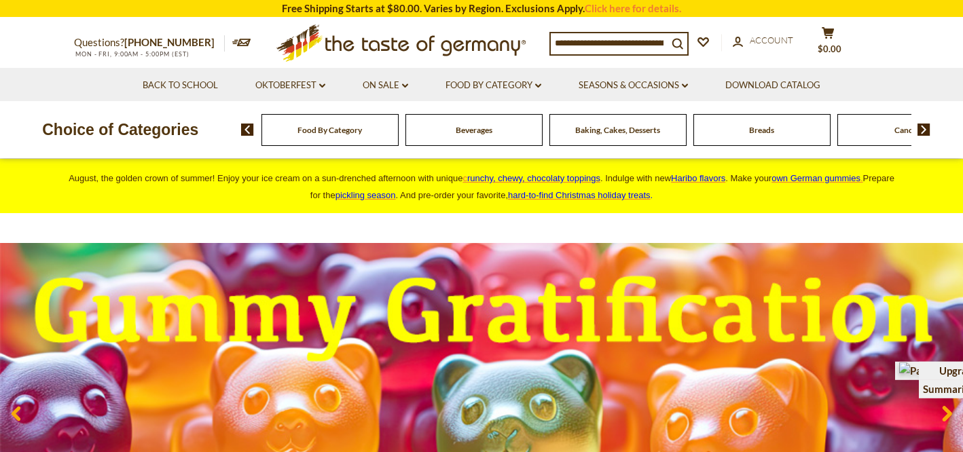
click at [921, 128] on img at bounding box center [923, 130] width 13 height 12
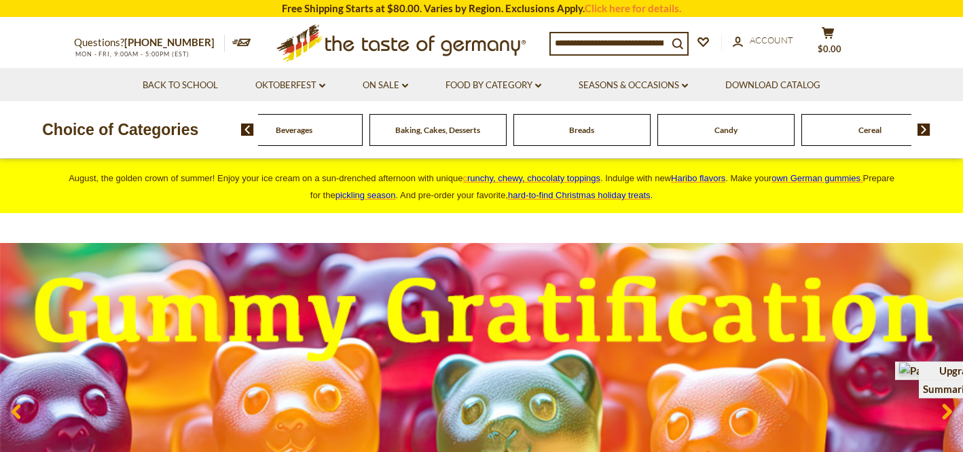
click at [921, 128] on img at bounding box center [923, 130] width 13 height 12
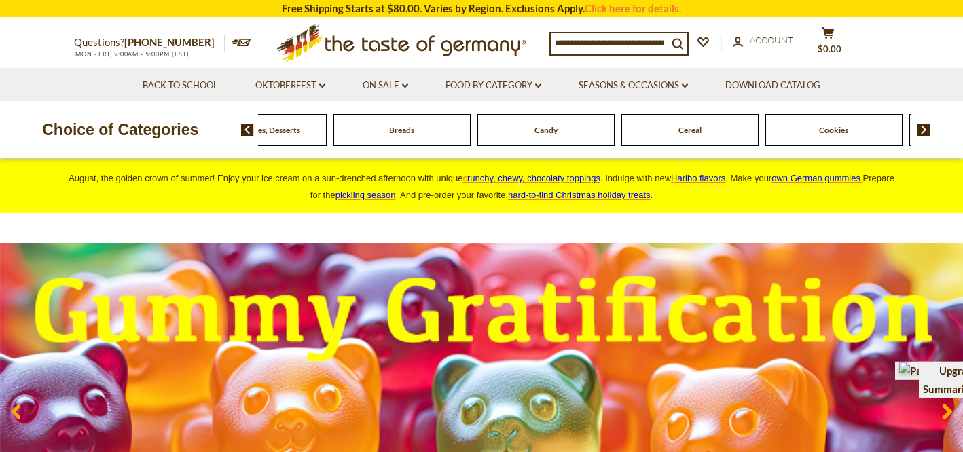
click at [921, 128] on img at bounding box center [923, 130] width 13 height 12
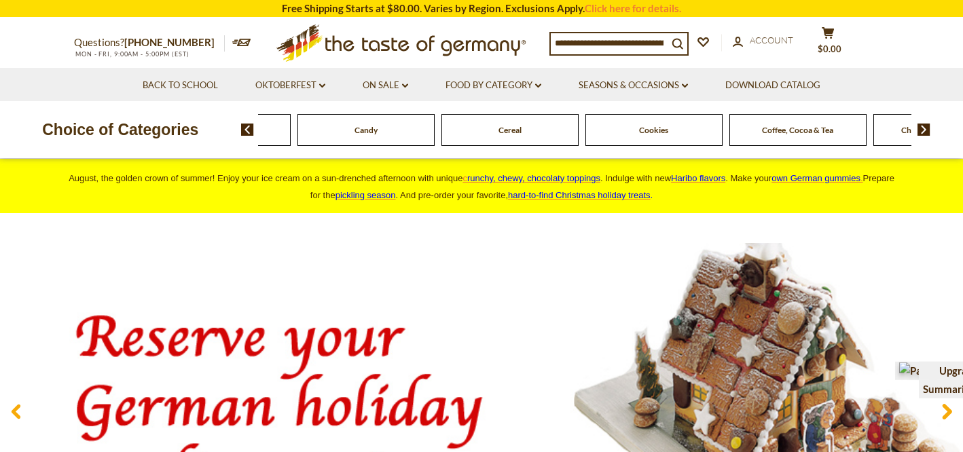
click at [921, 128] on img at bounding box center [923, 130] width 13 height 12
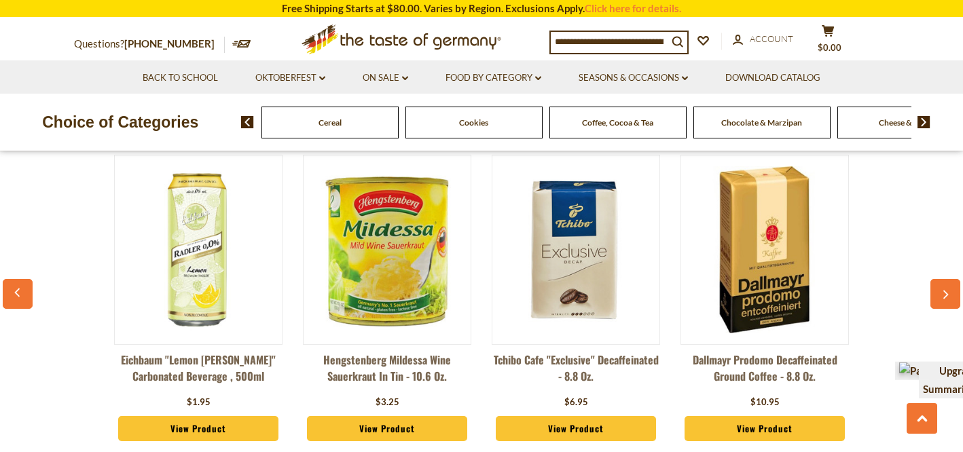
scroll to position [1527, 0]
click at [948, 299] on icon "button" at bounding box center [945, 295] width 9 height 10
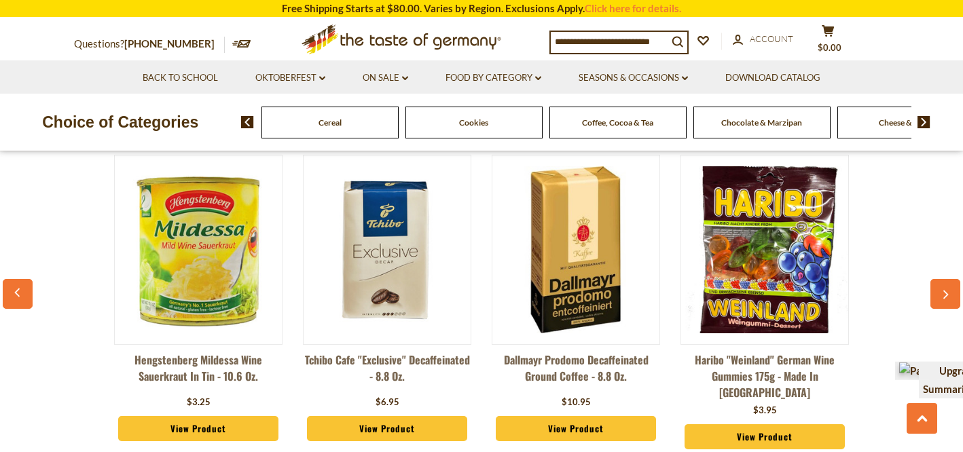
click at [948, 299] on icon "button" at bounding box center [945, 295] width 9 height 10
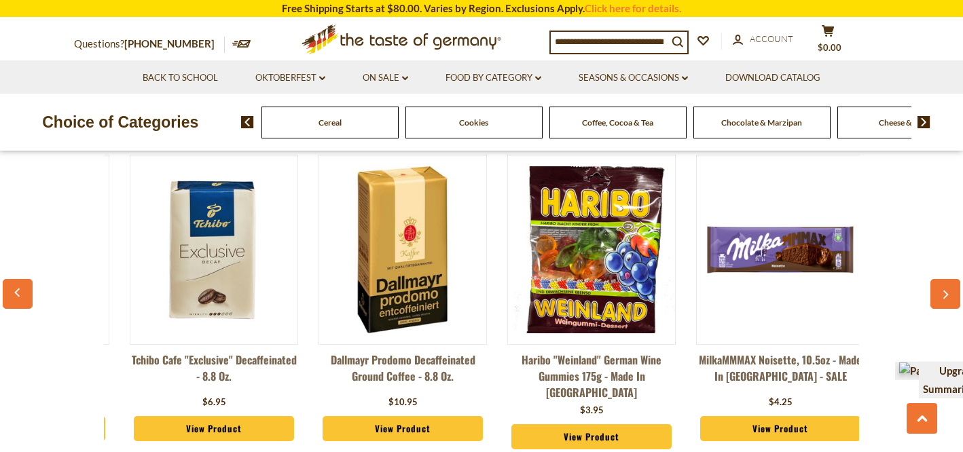
scroll to position [0, 378]
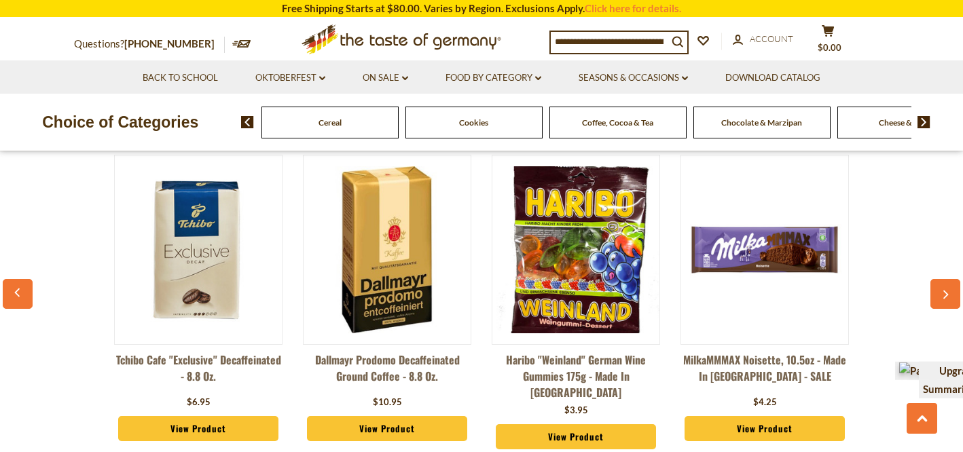
click at [948, 299] on icon "button" at bounding box center [945, 295] width 9 height 10
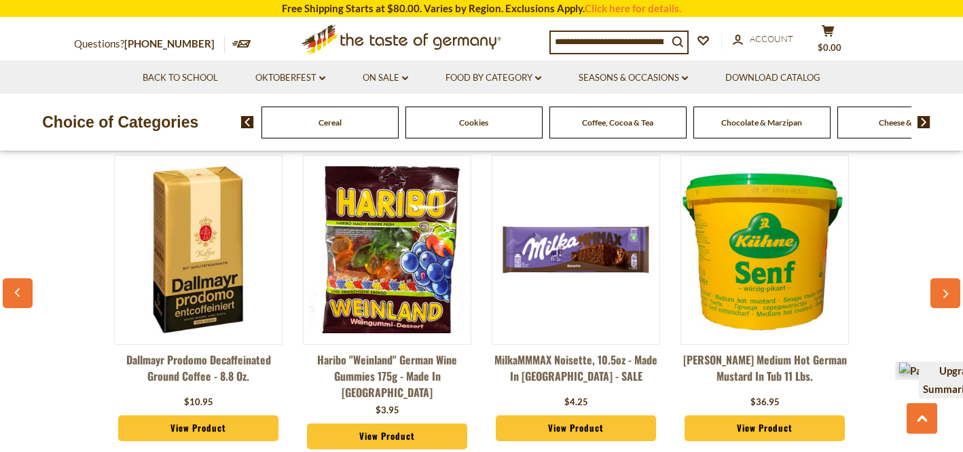
scroll to position [1503, 0]
click at [948, 299] on icon "button" at bounding box center [945, 295] width 9 height 10
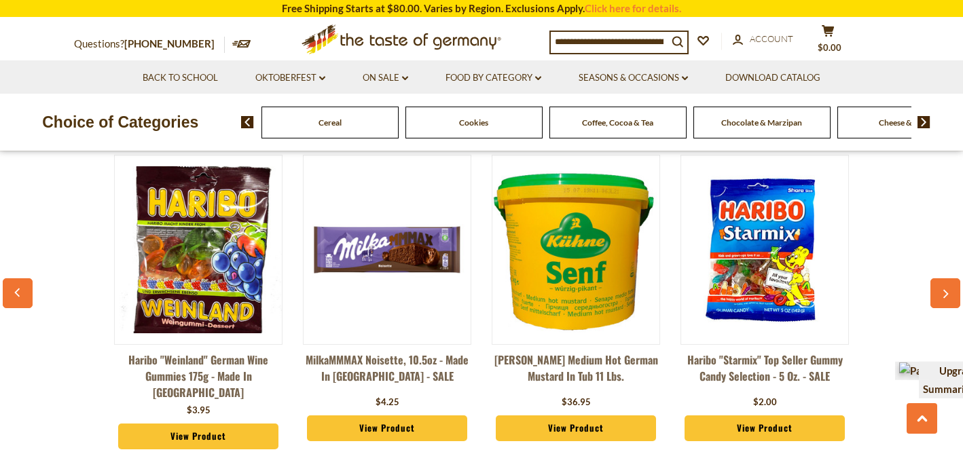
click at [948, 299] on icon "button" at bounding box center [945, 295] width 9 height 10
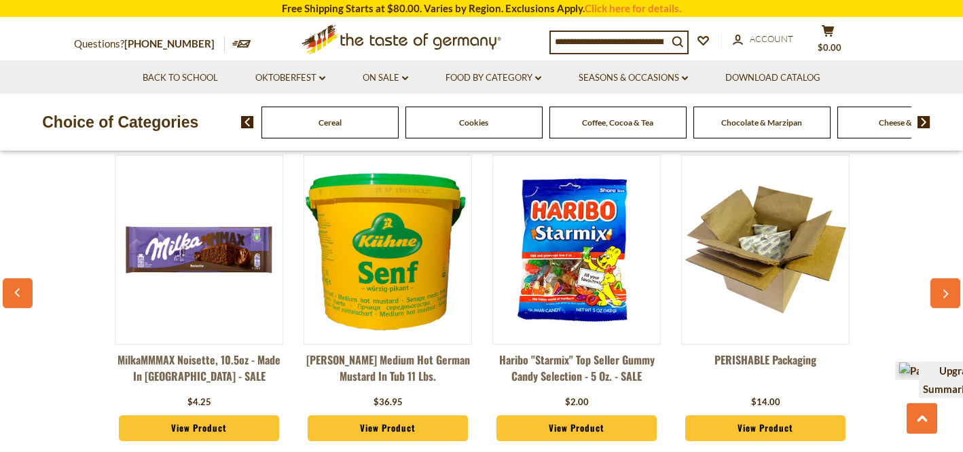
click at [948, 299] on icon "button" at bounding box center [945, 295] width 9 height 10
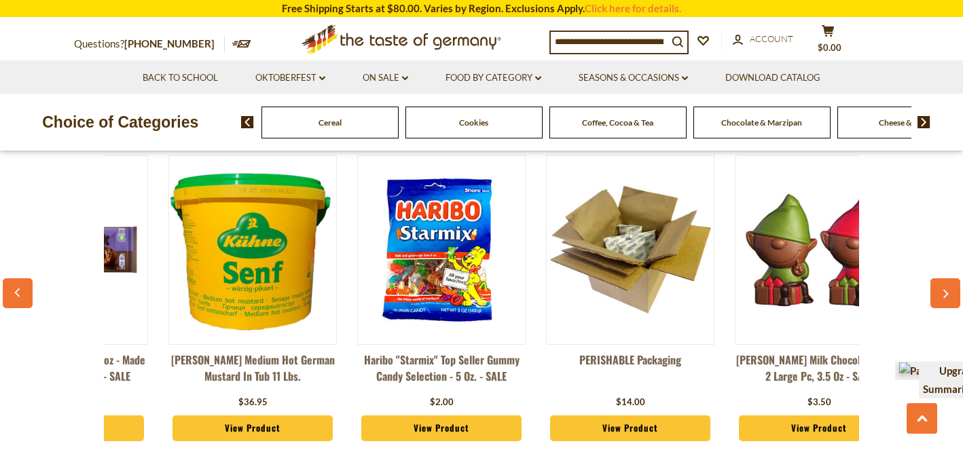
click at [948, 299] on icon "button" at bounding box center [945, 295] width 9 height 10
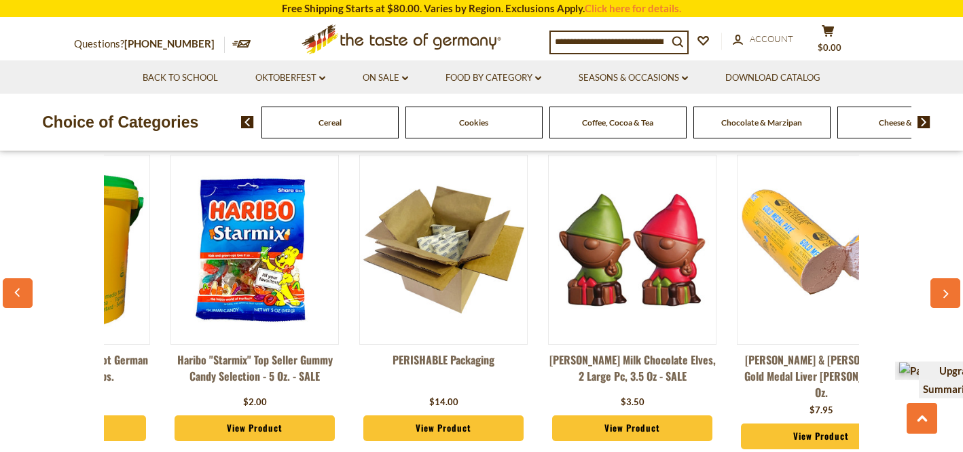
click at [948, 299] on icon "button" at bounding box center [945, 295] width 9 height 10
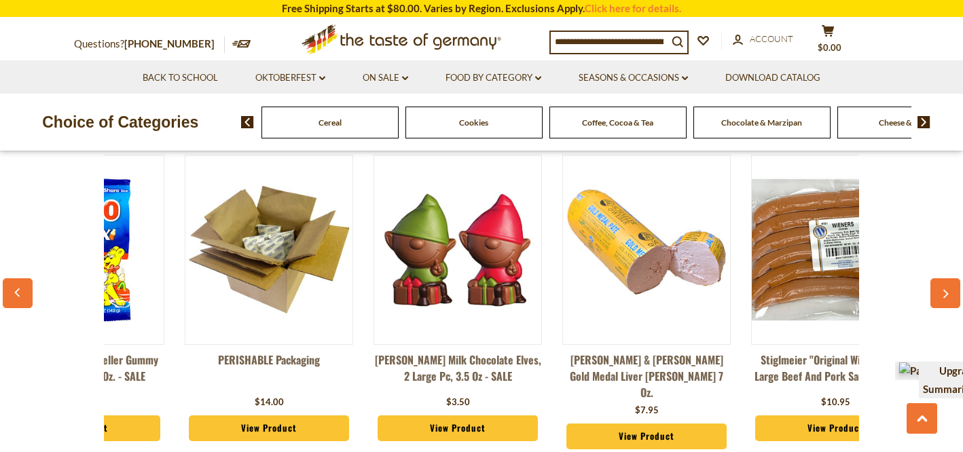
click at [948, 299] on icon "button" at bounding box center [945, 295] width 9 height 10
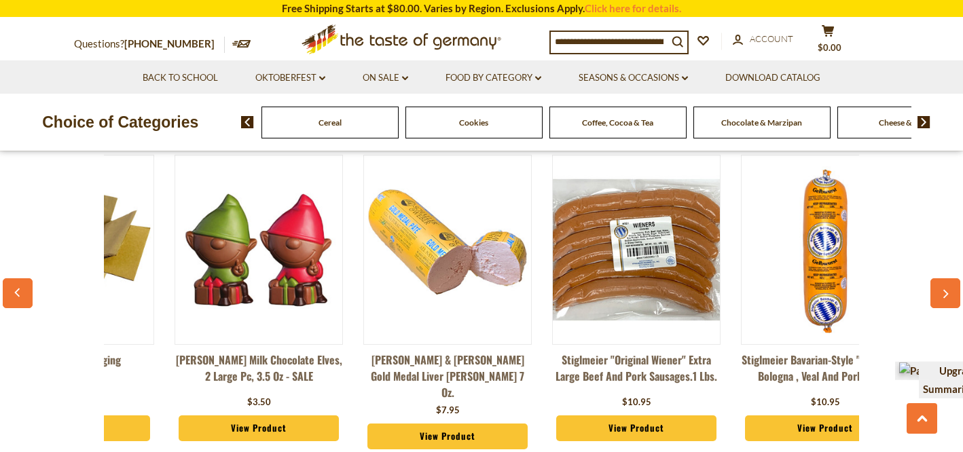
click at [948, 299] on icon "button" at bounding box center [945, 295] width 9 height 10
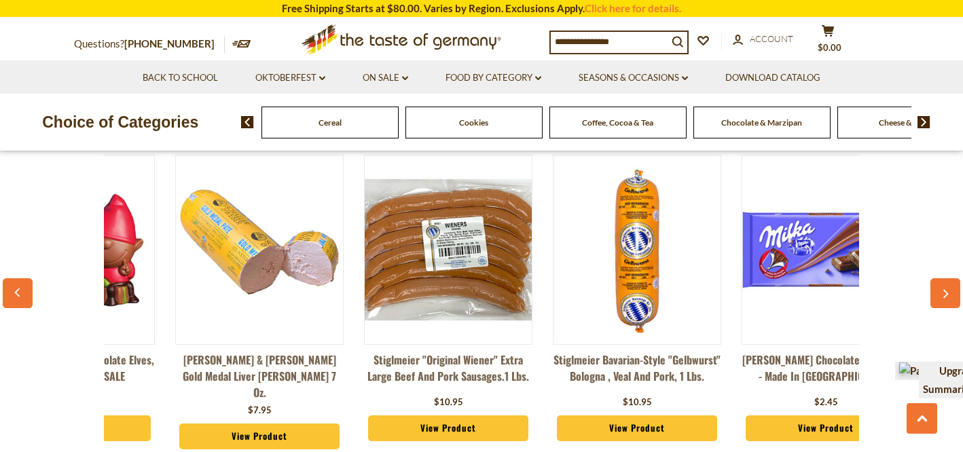
scroll to position [0, 1828]
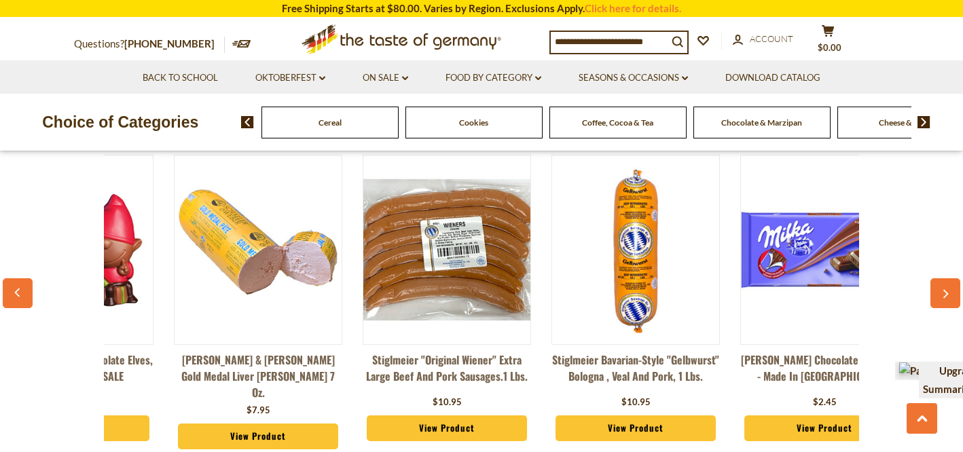
click at [948, 299] on icon "button" at bounding box center [945, 295] width 9 height 10
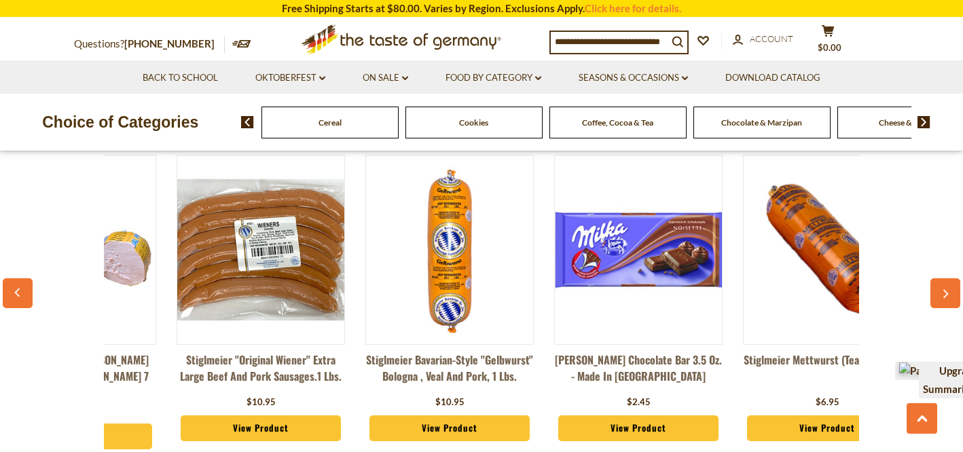
scroll to position [0, 2017]
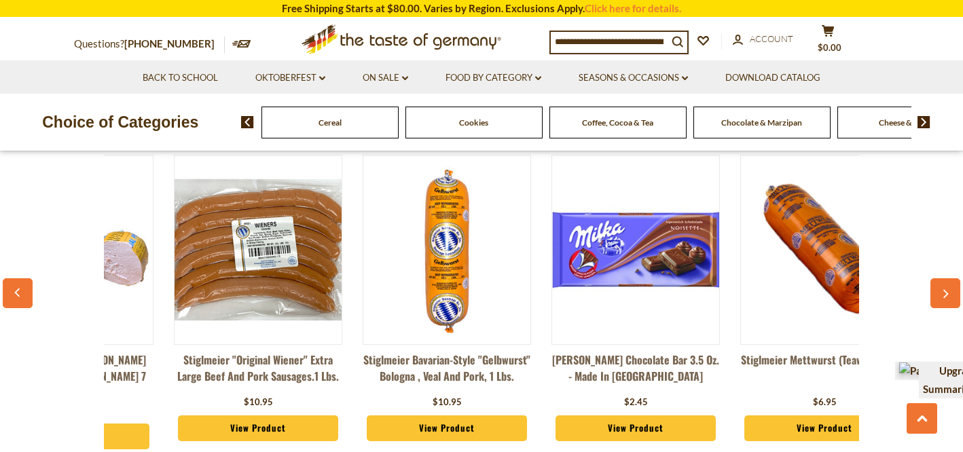
click at [948, 299] on icon "button" at bounding box center [945, 295] width 9 height 10
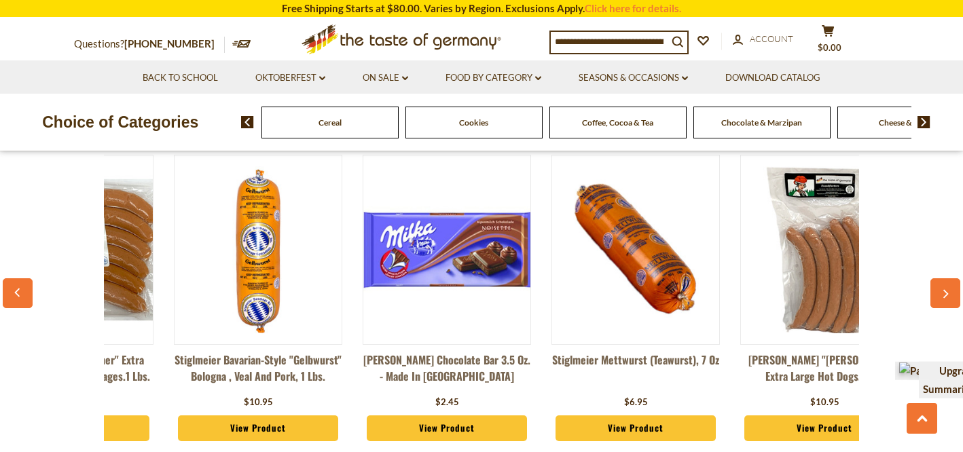
click at [948, 299] on icon "button" at bounding box center [945, 295] width 9 height 10
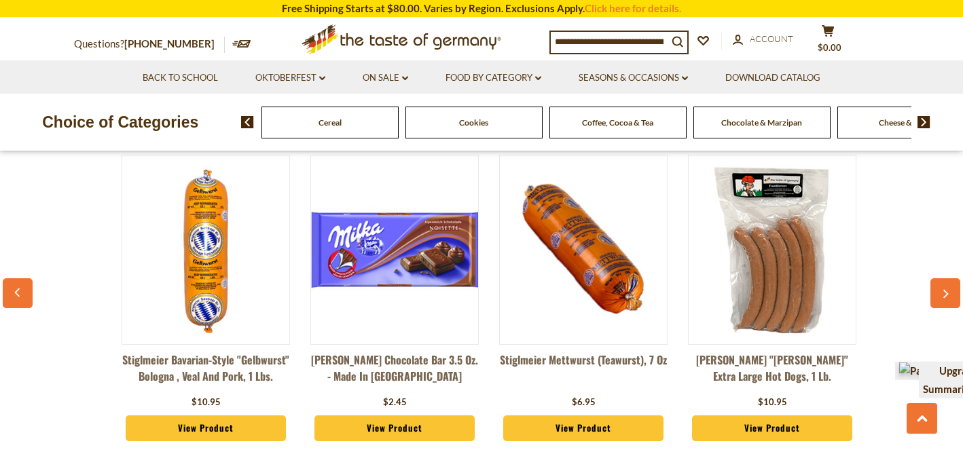
scroll to position [0, 2265]
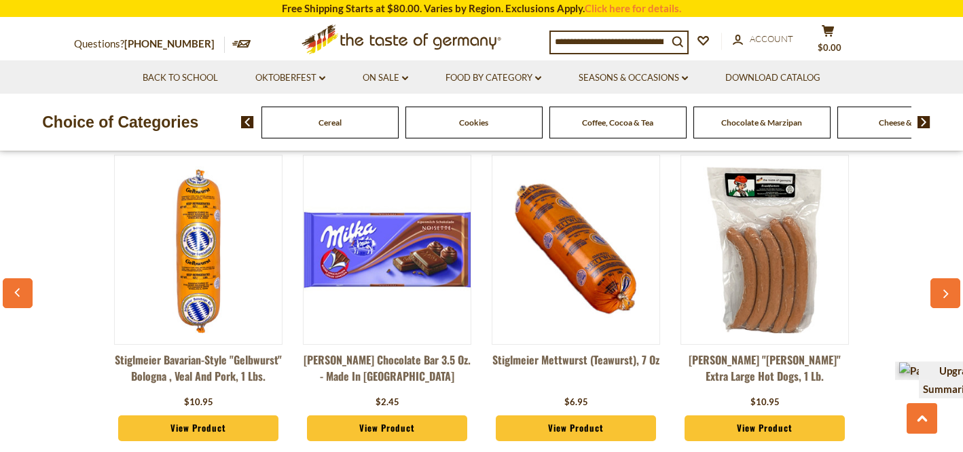
click at [948, 299] on icon "button" at bounding box center [945, 295] width 9 height 10
click at [940, 308] on button "button" at bounding box center [945, 293] width 30 height 30
click at [247, 118] on img at bounding box center [247, 122] width 13 height 12
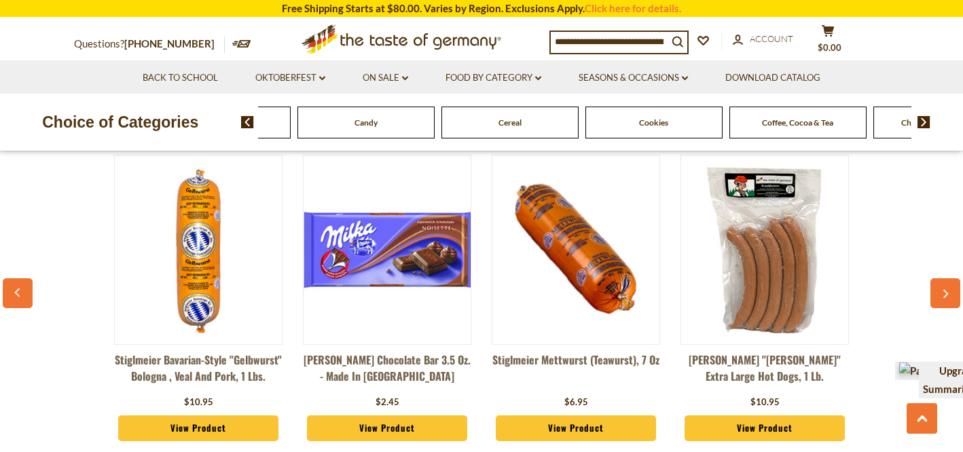
click at [248, 118] on img at bounding box center [247, 122] width 13 height 12
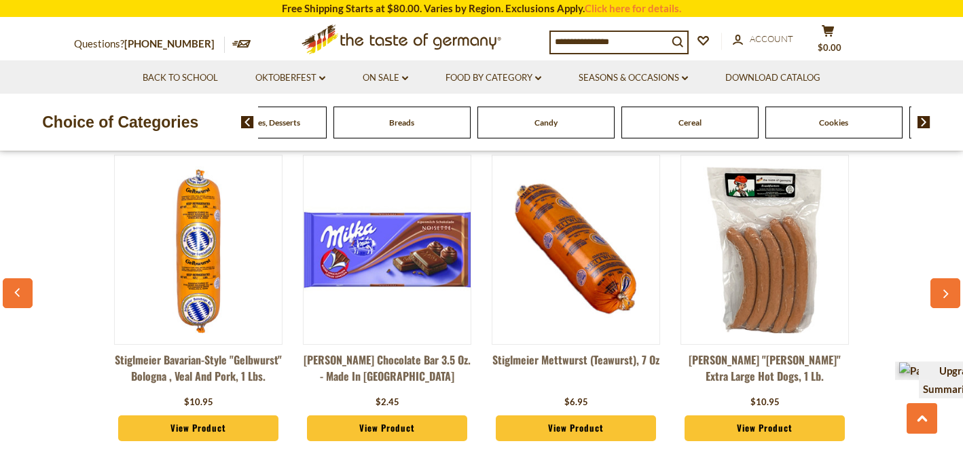
click at [248, 118] on img at bounding box center [247, 122] width 13 height 12
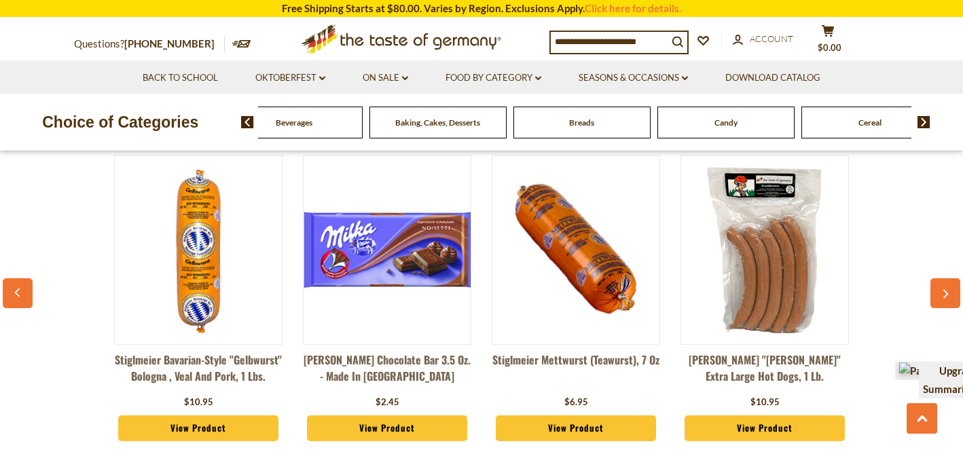
click at [248, 118] on img at bounding box center [247, 122] width 13 height 12
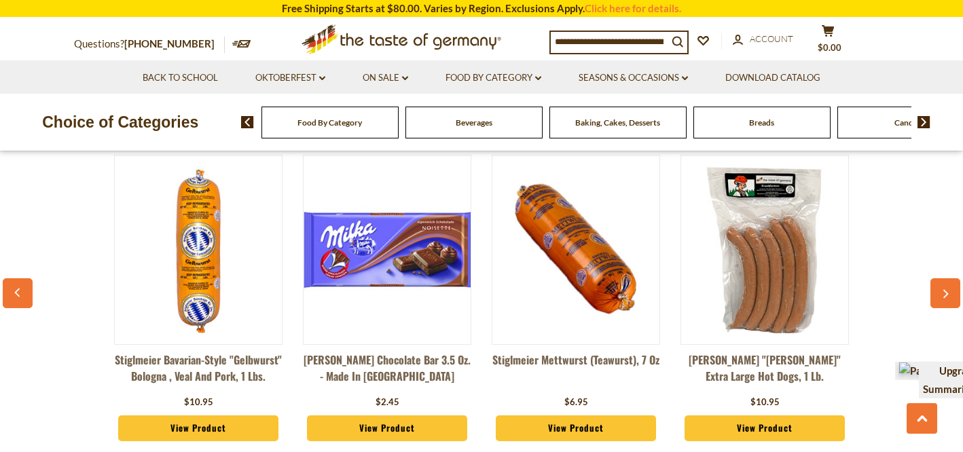
click at [248, 118] on img at bounding box center [247, 122] width 13 height 12
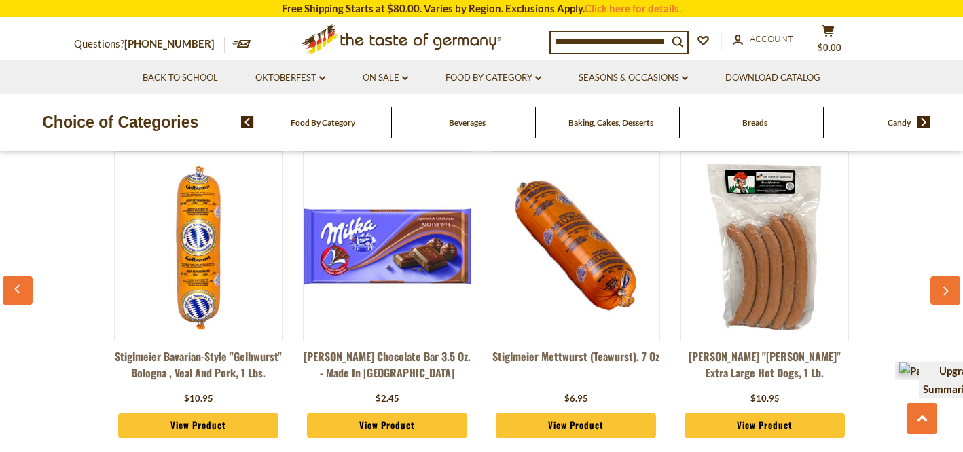
scroll to position [1527, 0]
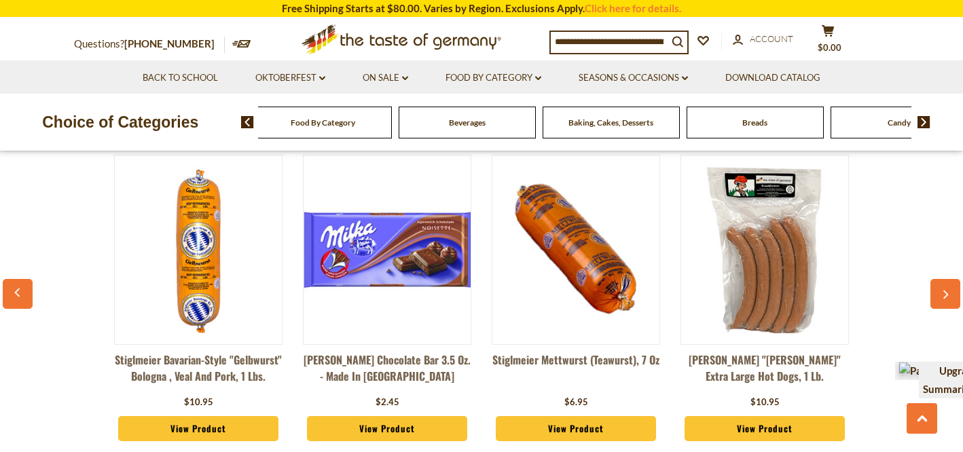
click at [313, 132] on div "Food By Category" at bounding box center [323, 123] width 137 height 32
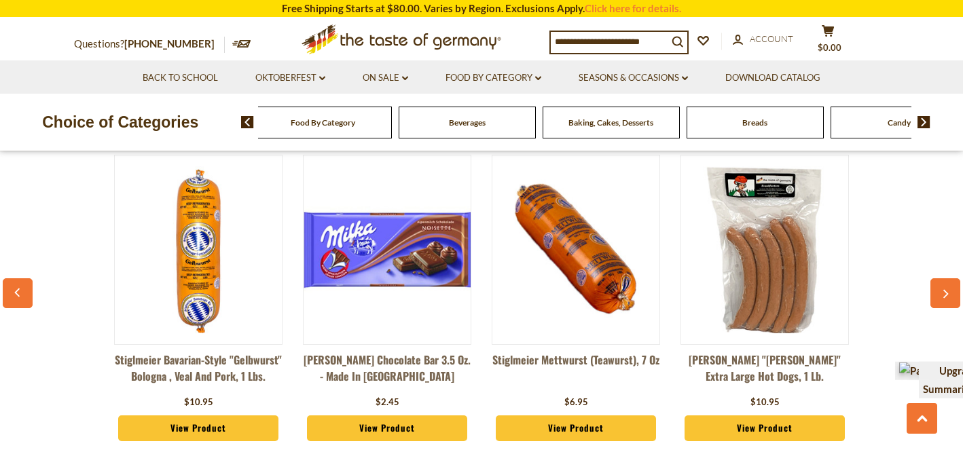
scroll to position [1503, 0]
click at [344, 124] on span "Food By Category" at bounding box center [323, 122] width 65 height 10
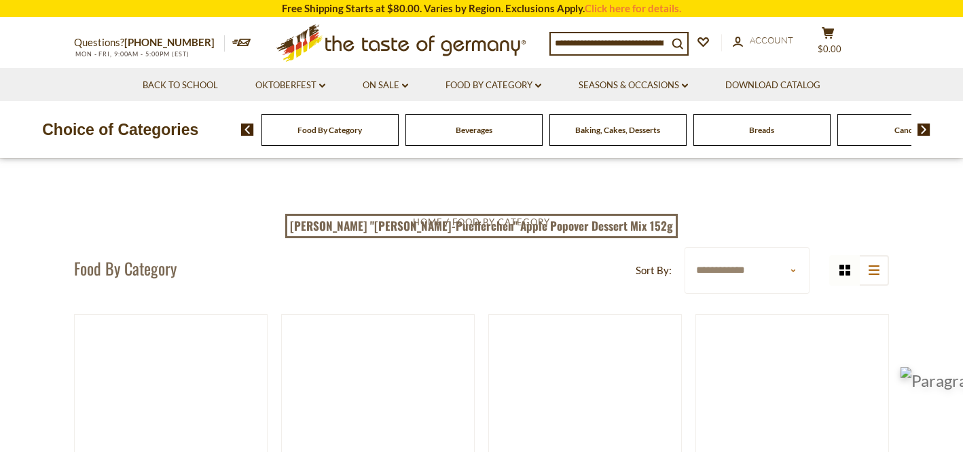
scroll to position [1, 0]
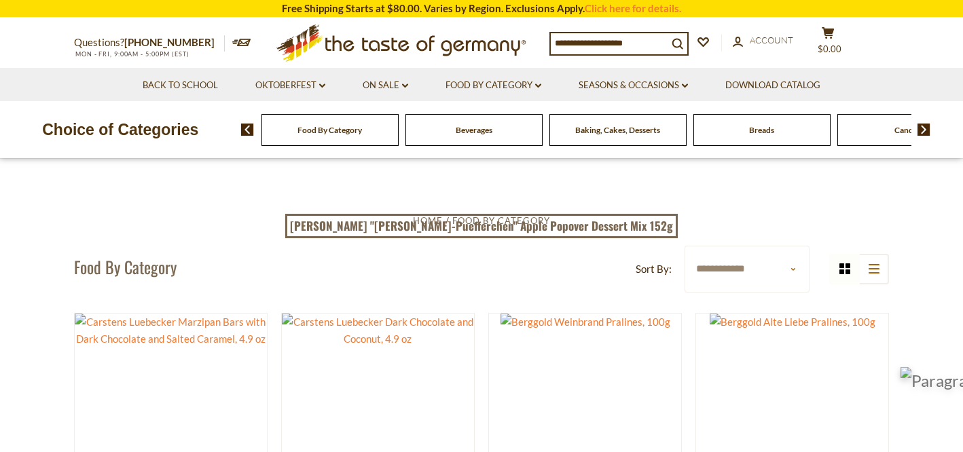
click at [794, 289] on select "**********" at bounding box center [746, 269] width 125 height 47
click at [348, 133] on span "Food By Category" at bounding box center [329, 130] width 65 height 10
click at [923, 130] on img at bounding box center [923, 130] width 13 height 12
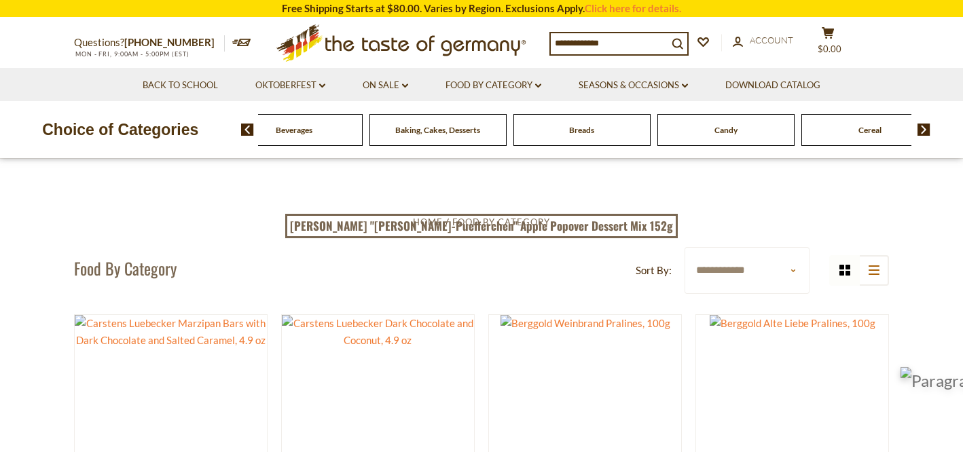
click at [923, 130] on img at bounding box center [923, 130] width 13 height 12
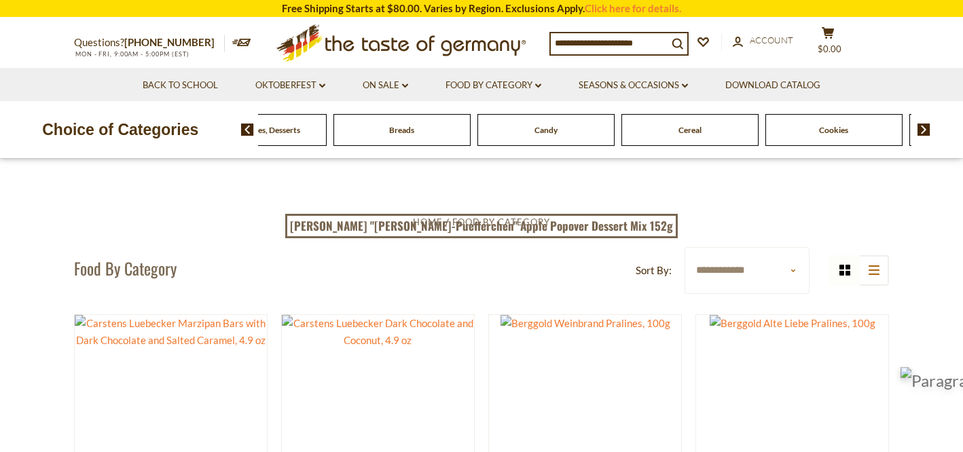
click at [925, 130] on img at bounding box center [923, 130] width 13 height 12
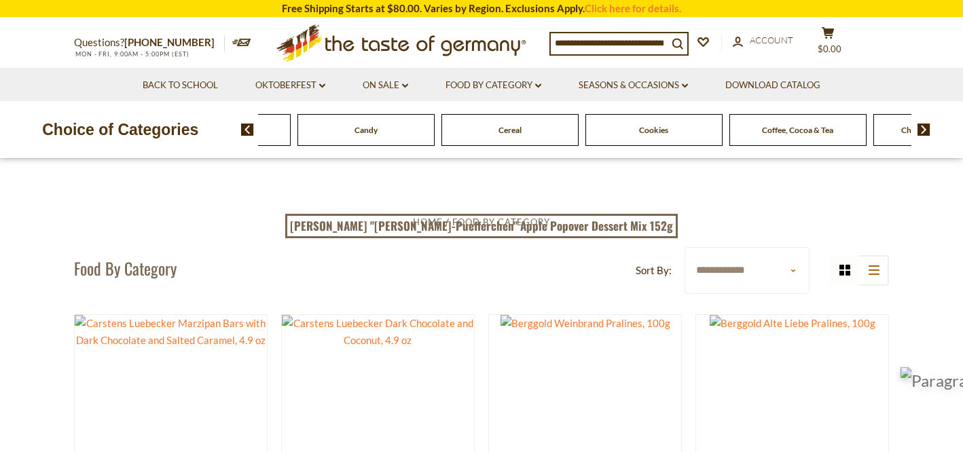
click at [923, 130] on img at bounding box center [923, 130] width 13 height 12
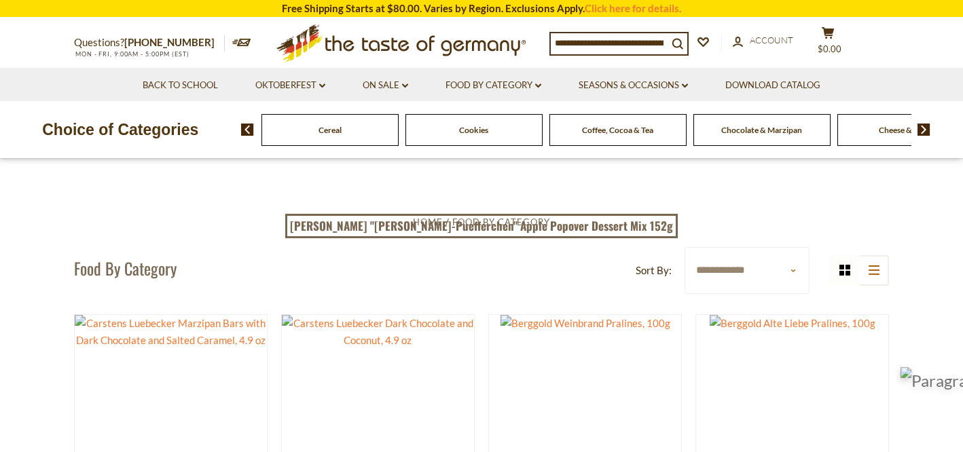
click at [921, 132] on img at bounding box center [923, 130] width 13 height 12
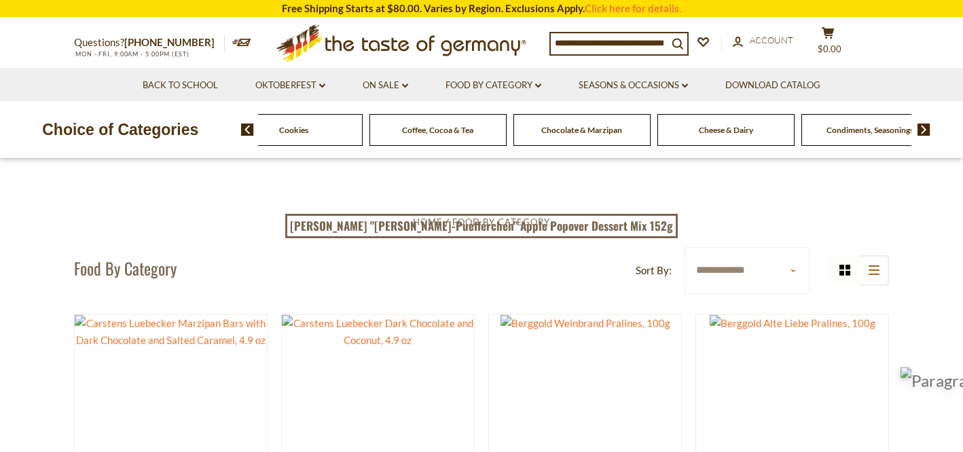
click at [921, 131] on img at bounding box center [923, 130] width 13 height 12
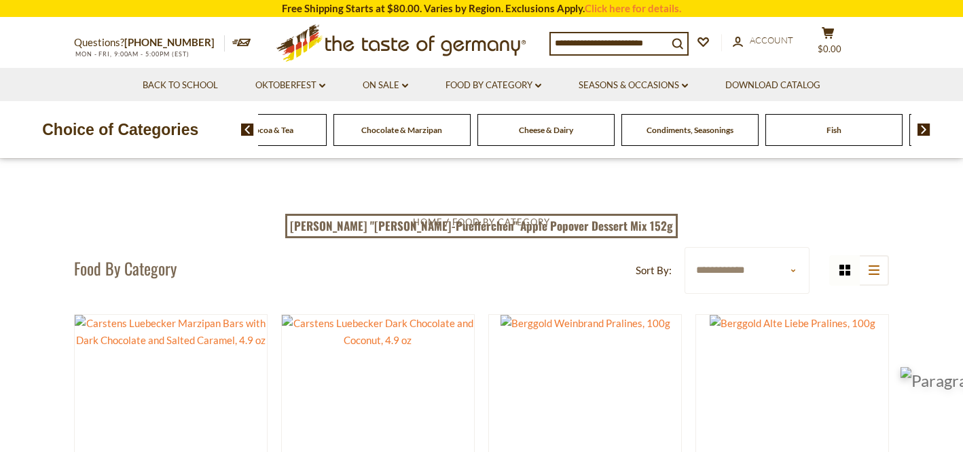
click at [923, 129] on img at bounding box center [923, 130] width 13 height 12
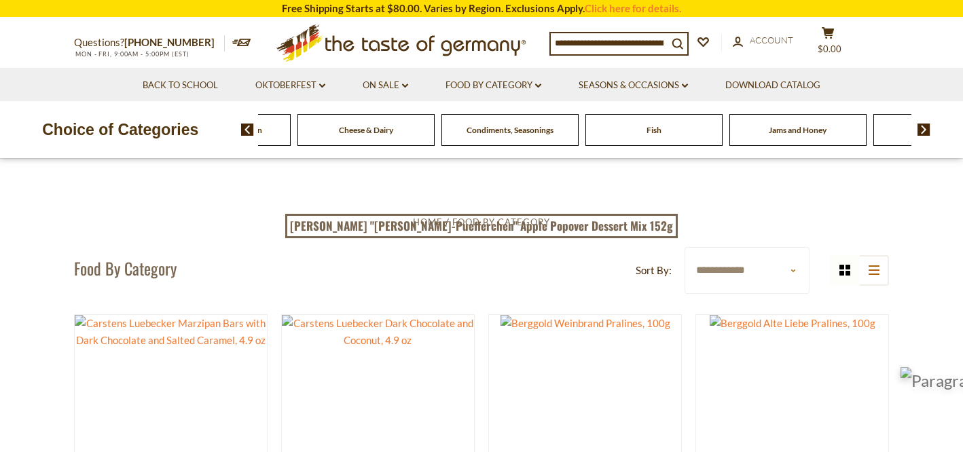
click at [936, 129] on div "Food By Category Beverages Baking, Cakes, Desserts Breads Candy Cereal Cookies …" at bounding box center [602, 129] width 722 height 33
click at [920, 130] on img at bounding box center [923, 130] width 13 height 12
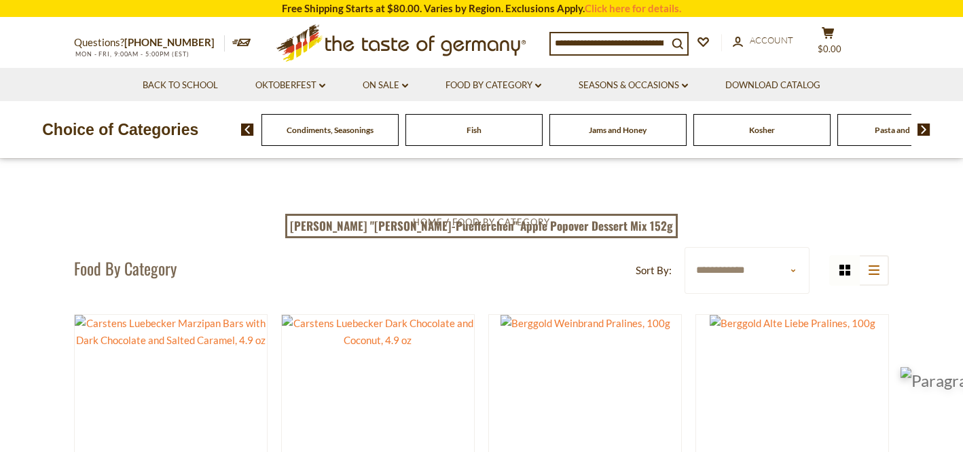
click at [350, 134] on span "Condiments, Seasonings" at bounding box center [330, 130] width 87 height 10
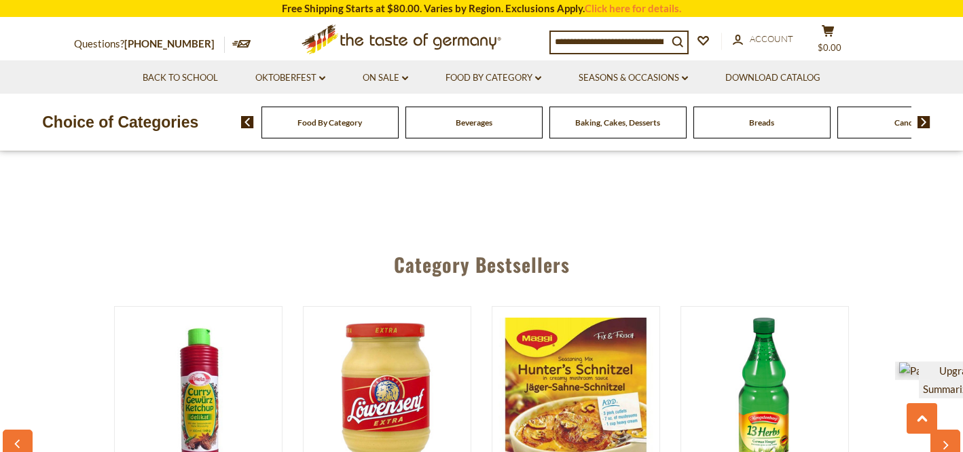
scroll to position [3495, 0]
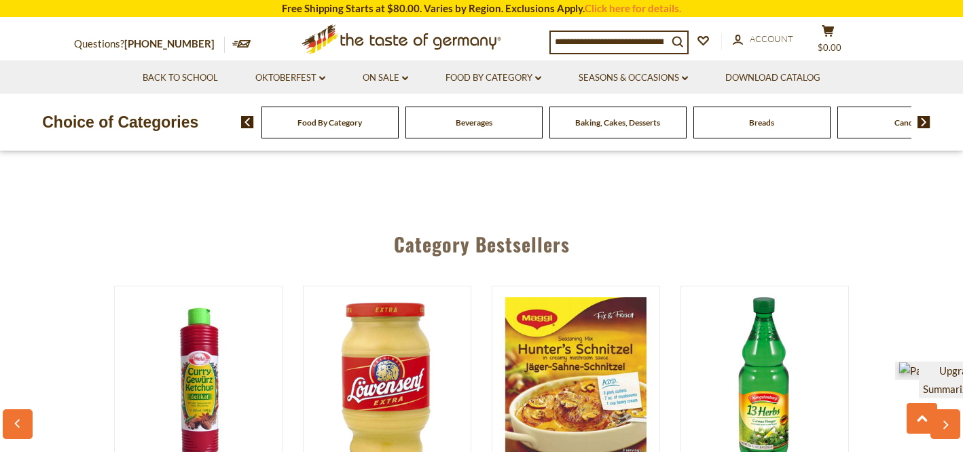
click at [578, 100] on link at bounding box center [583, 84] width 31 height 31
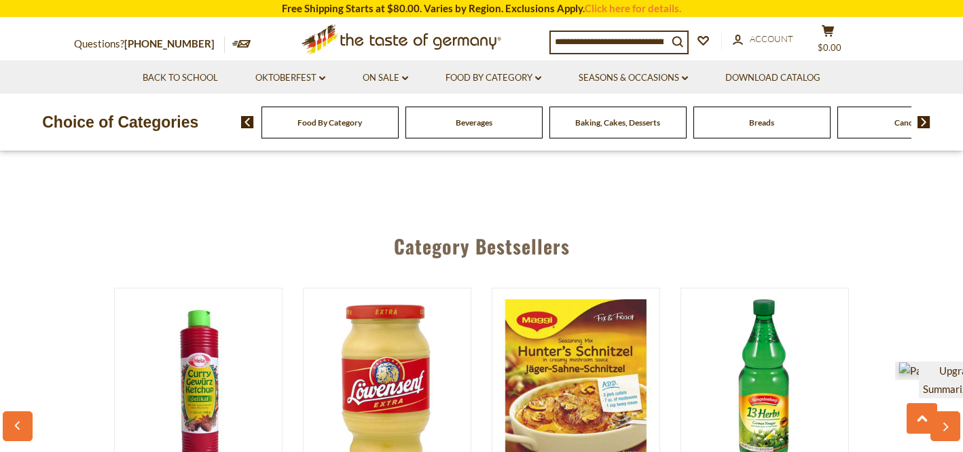
scroll to position [3495, 0]
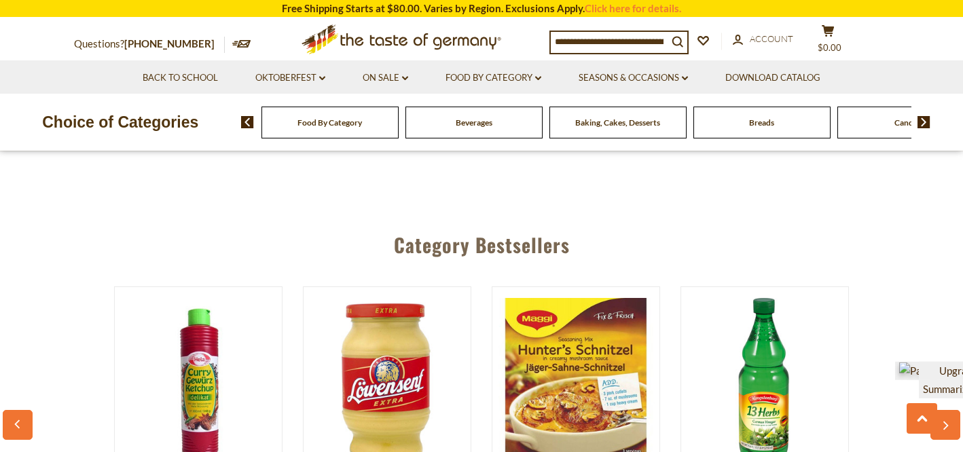
click at [578, 100] on link at bounding box center [583, 85] width 31 height 31
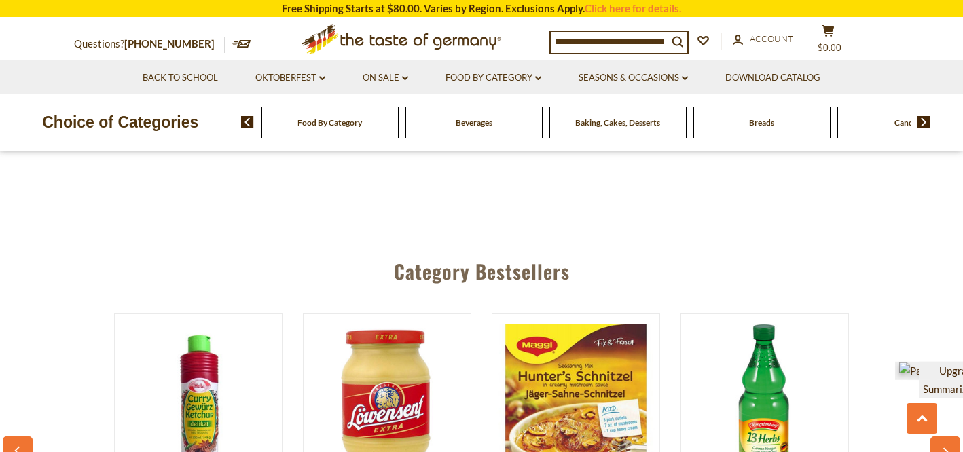
scroll to position [3471, 0]
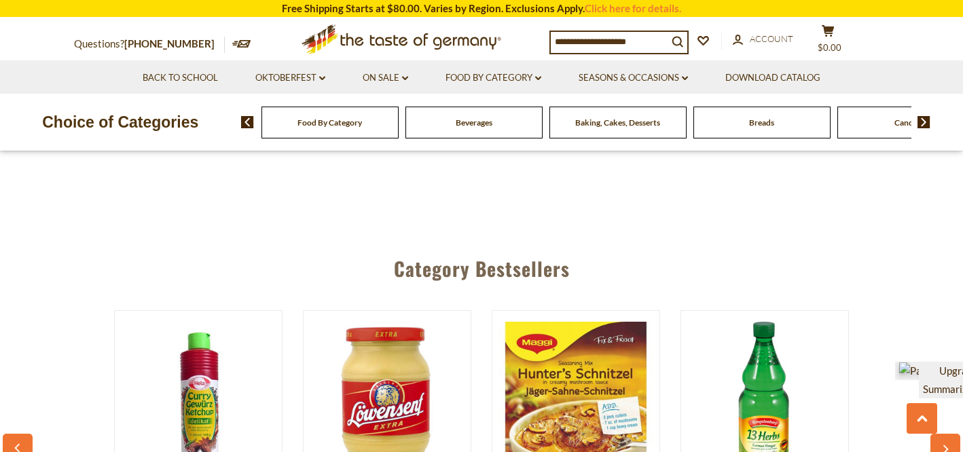
click at [584, 113] on icon at bounding box center [584, 109] width 8 height 7
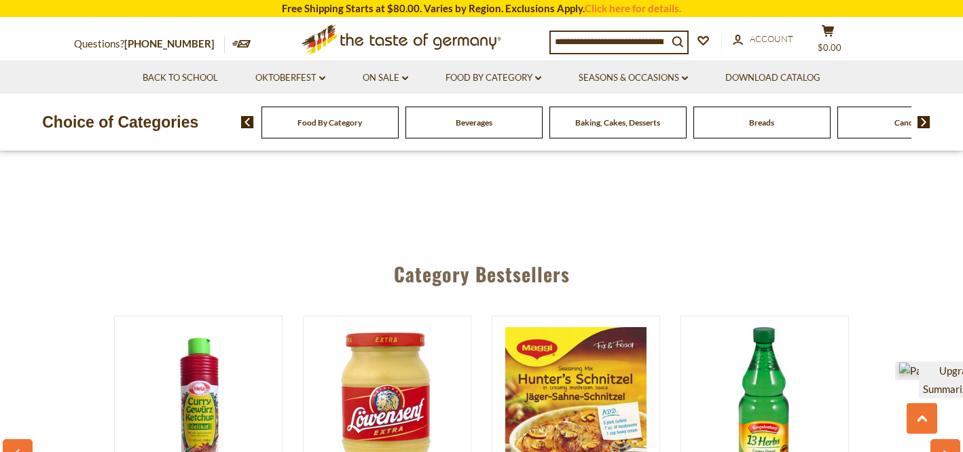
scroll to position [3470, 0]
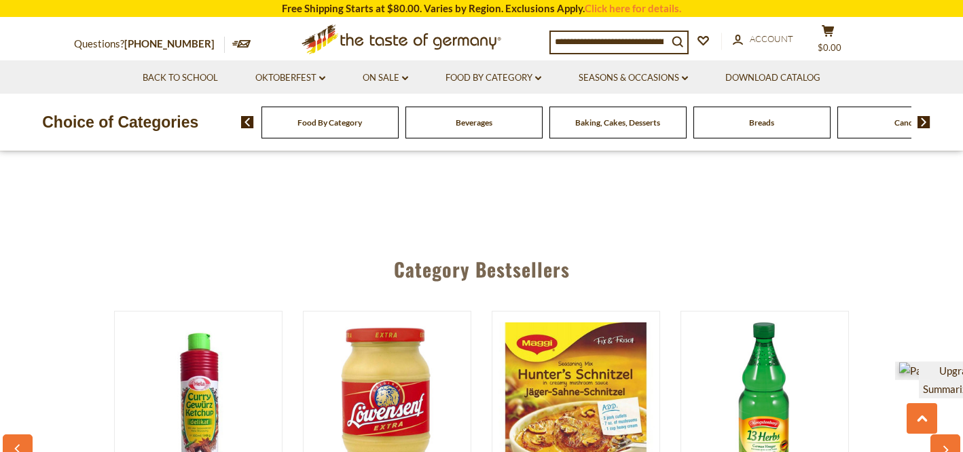
click at [584, 113] on icon at bounding box center [584, 110] width 8 height 7
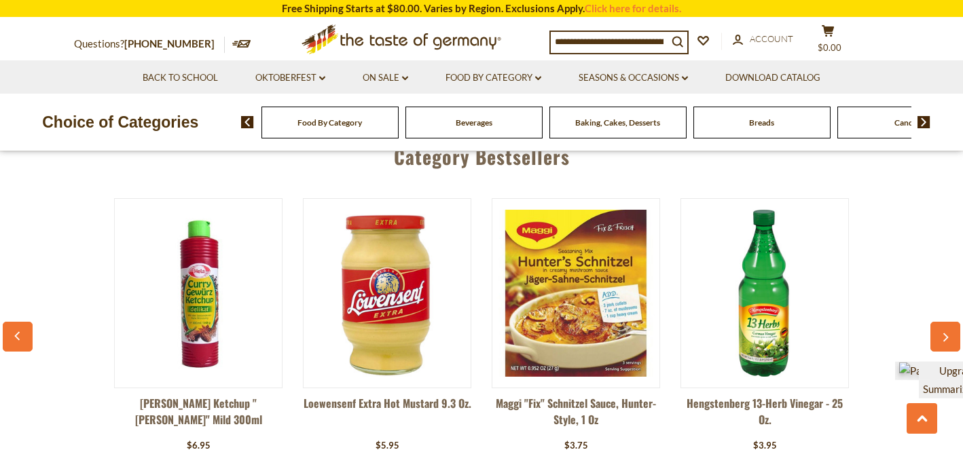
scroll to position [3587, 0]
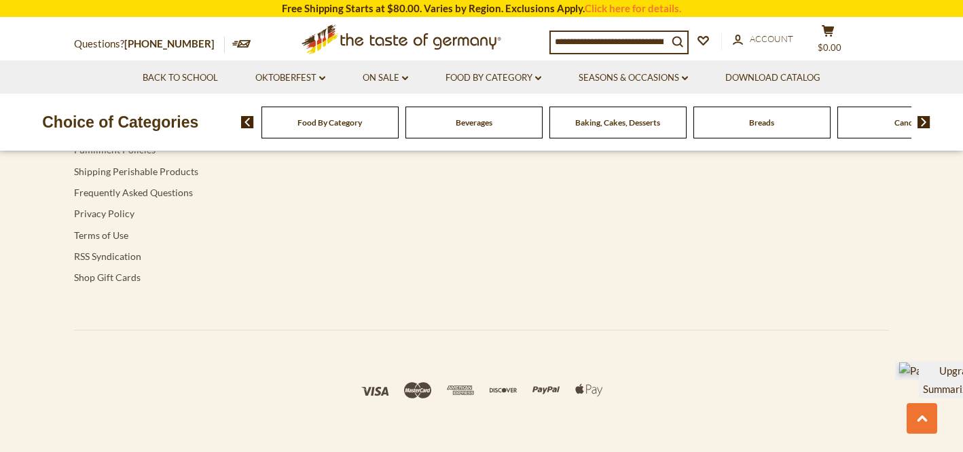
scroll to position [4328, 0]
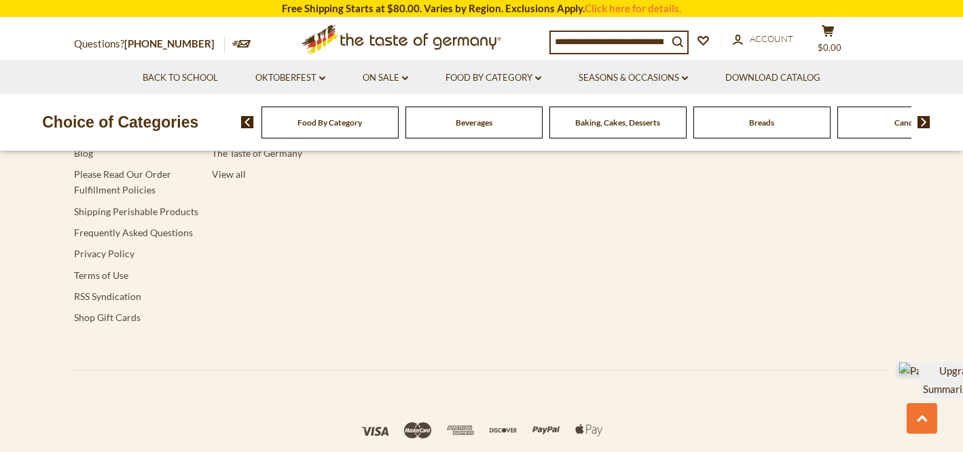
click at [923, 122] on img at bounding box center [923, 122] width 13 height 12
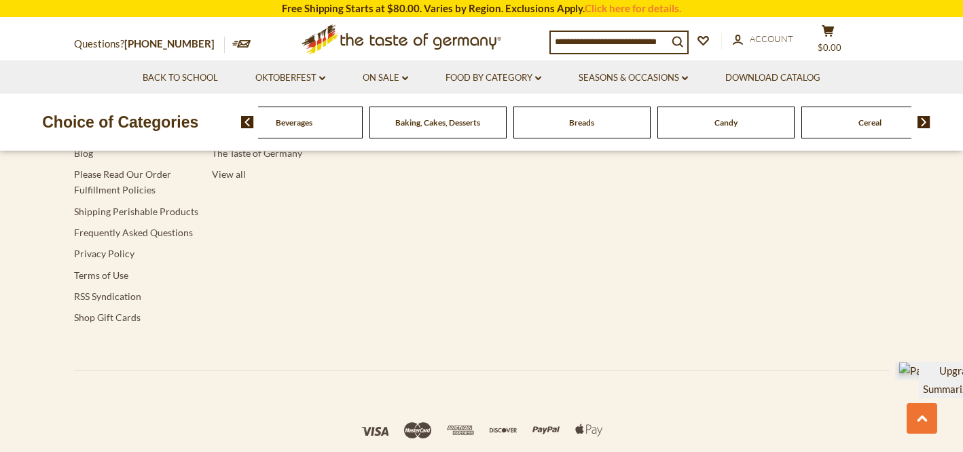
click at [923, 122] on img at bounding box center [923, 122] width 13 height 12
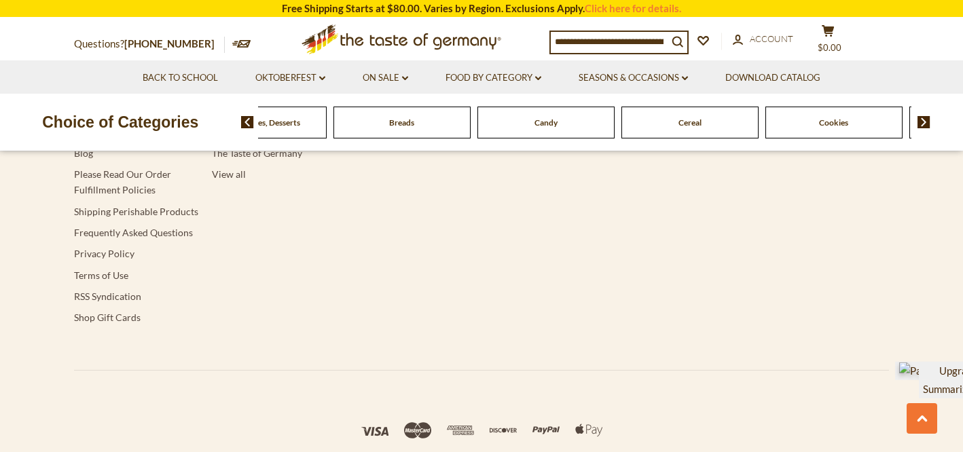
click at [923, 122] on img at bounding box center [923, 122] width 13 height 12
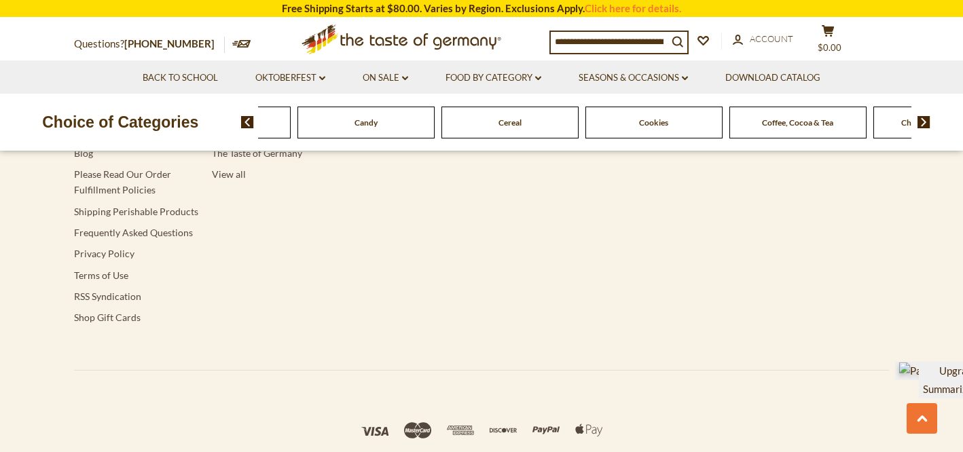
click at [923, 122] on img at bounding box center [923, 122] width 13 height 12
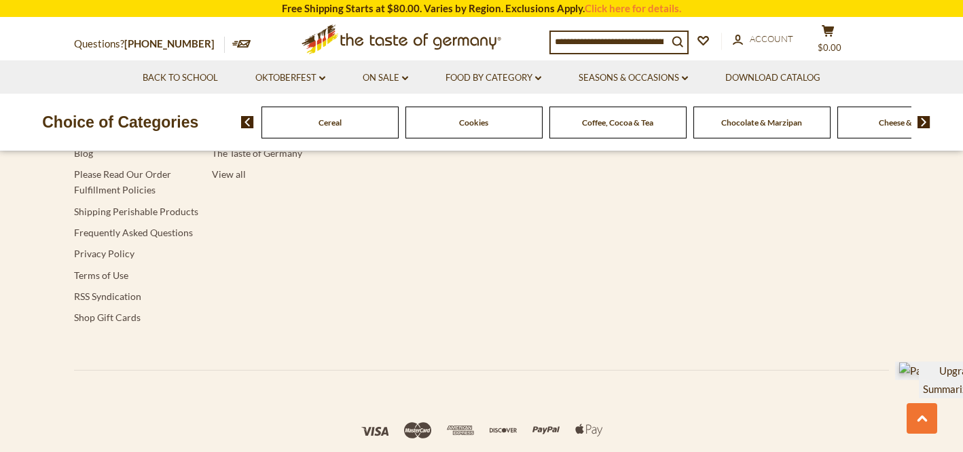
click at [923, 122] on img at bounding box center [923, 122] width 13 height 12
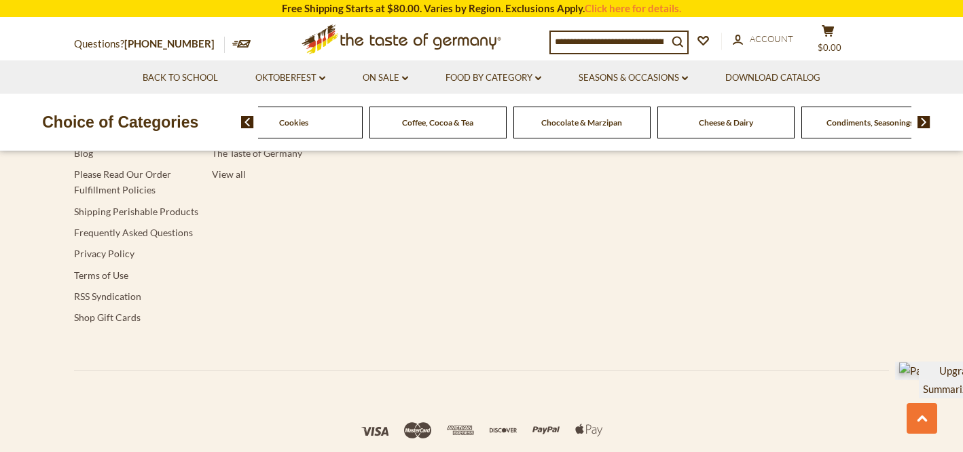
click at [923, 122] on img at bounding box center [923, 122] width 13 height 12
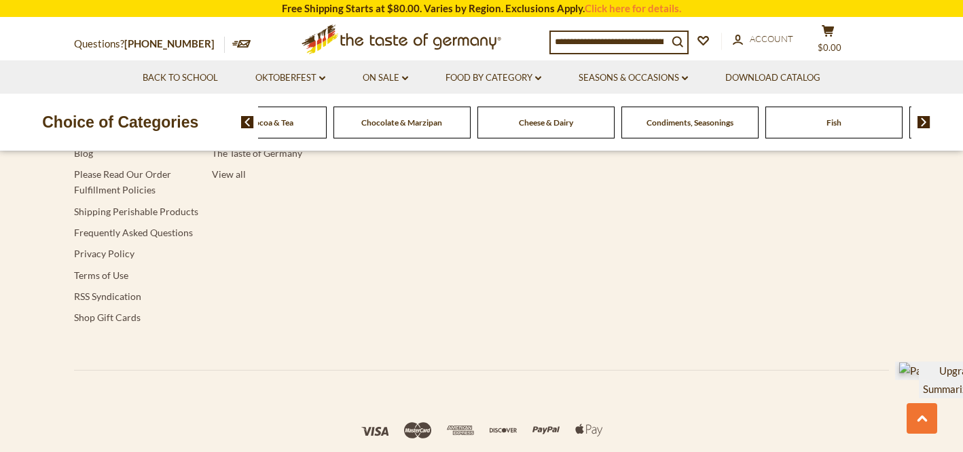
click at [923, 122] on img at bounding box center [923, 122] width 13 height 12
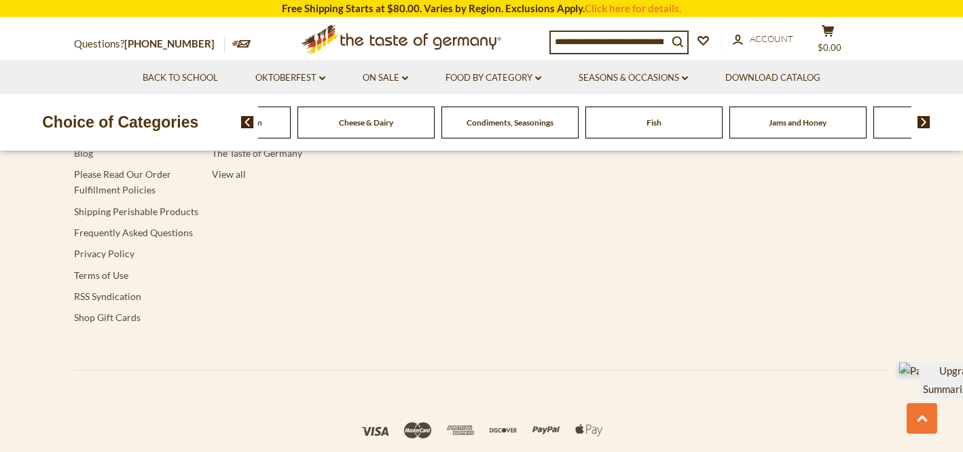
click at [923, 119] on img at bounding box center [923, 122] width 13 height 12
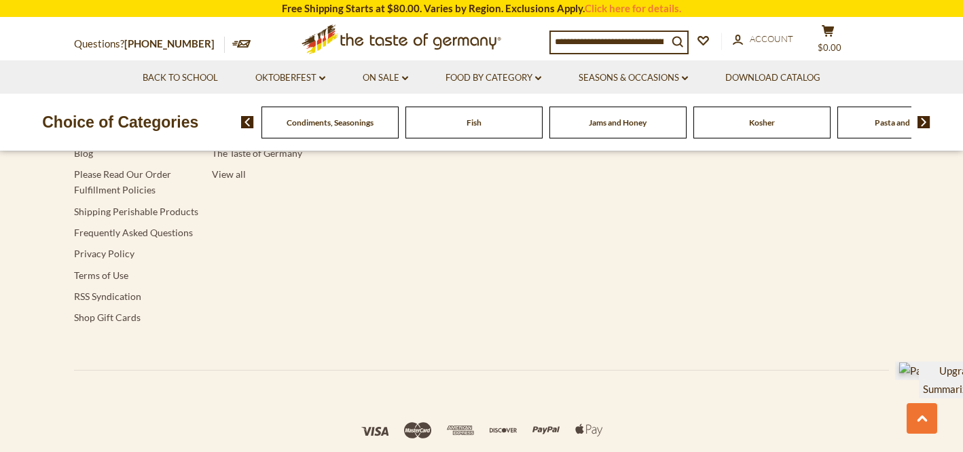
click at [923, 119] on img at bounding box center [923, 122] width 13 height 12
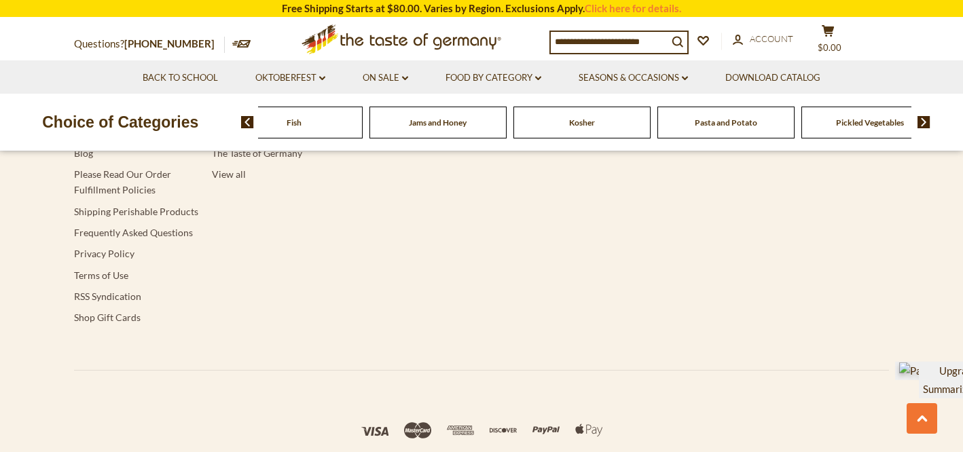
click at [923, 119] on img at bounding box center [923, 122] width 13 height 12
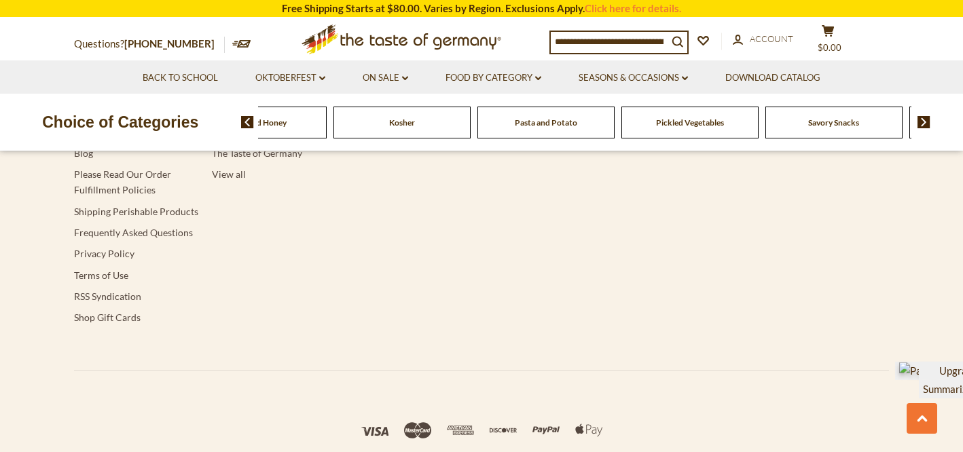
click at [923, 119] on img at bounding box center [923, 122] width 13 height 12
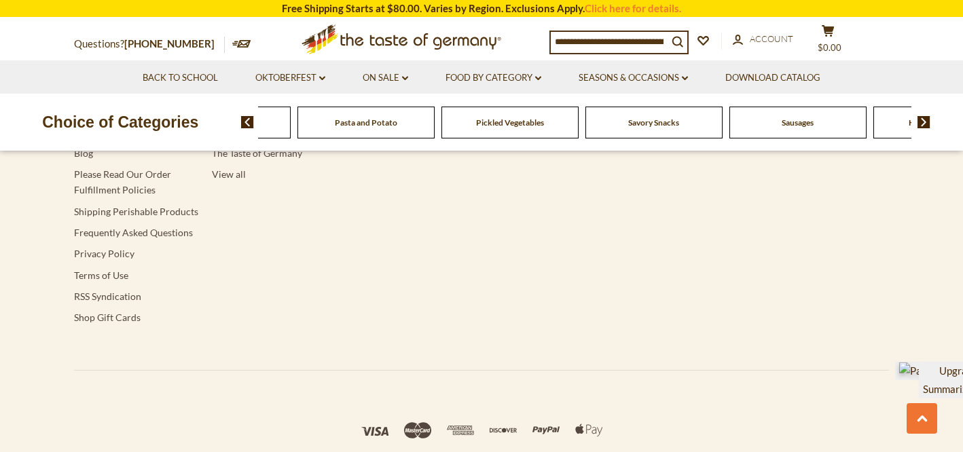
click at [924, 119] on img at bounding box center [923, 122] width 13 height 12
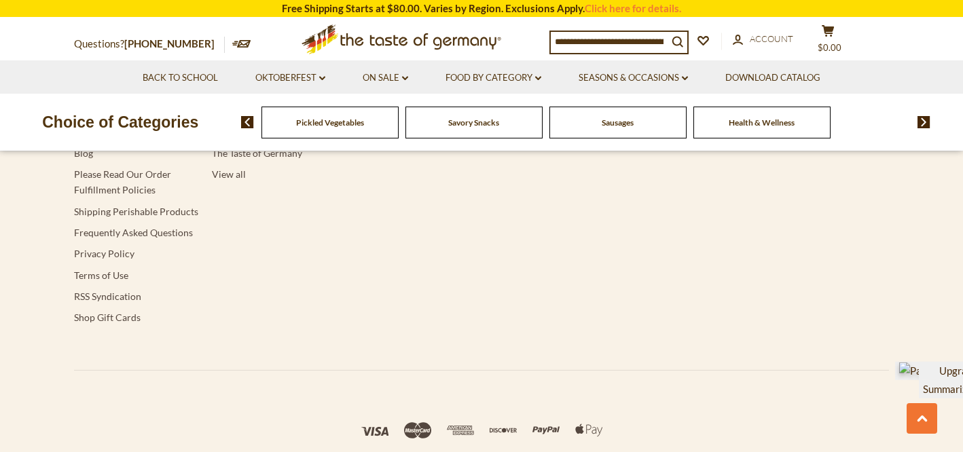
click at [612, 125] on span "Sausages" at bounding box center [618, 122] width 32 height 10
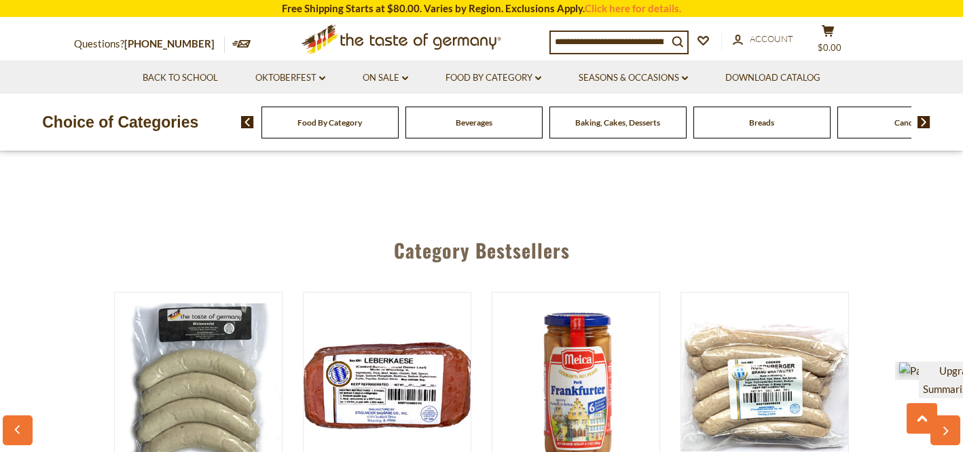
scroll to position [3504, 0]
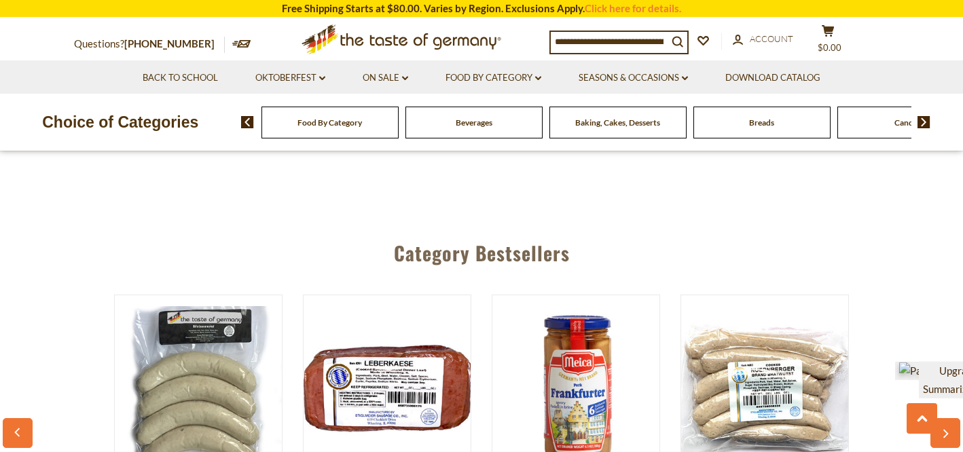
click at [479, 109] on link "2" at bounding box center [481, 93] width 31 height 31
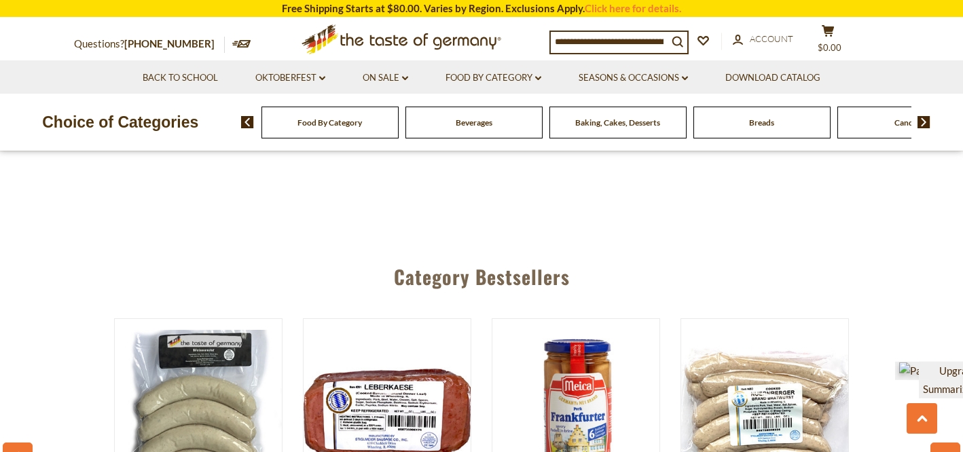
scroll to position [3478, 0]
click at [511, 132] on link "3" at bounding box center [511, 116] width 31 height 31
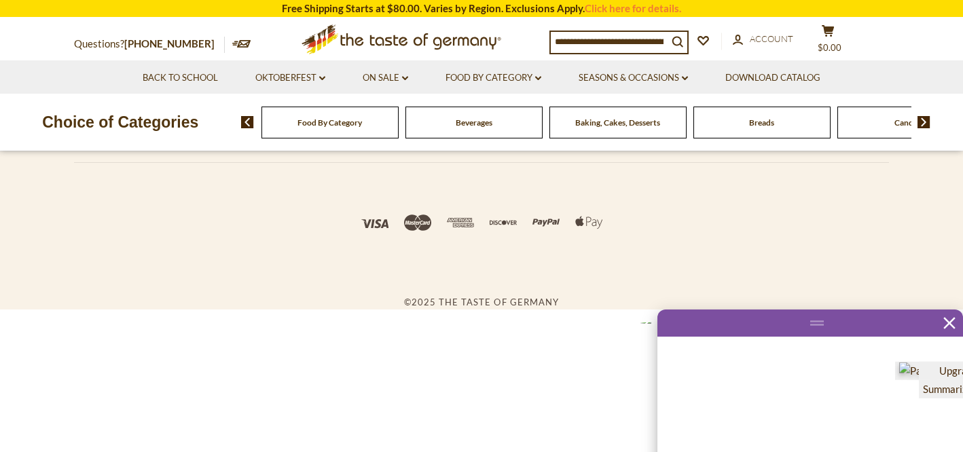
scroll to position [2232, 0]
